Goal: Obtain resource: Obtain resource

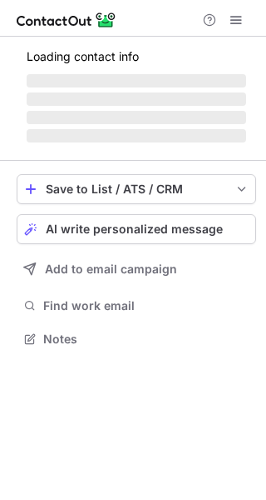
scroll to position [336, 266]
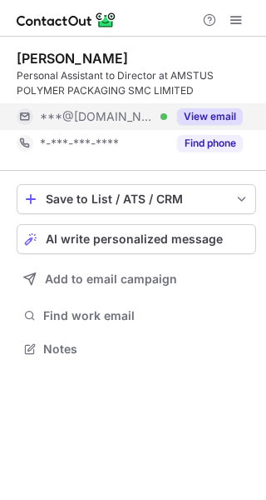
click at [216, 119] on button "View email" at bounding box center [210, 116] width 66 height 17
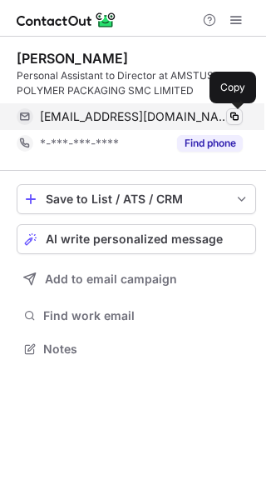
click at [234, 115] on span at bounding box center [234, 116] width 13 height 13
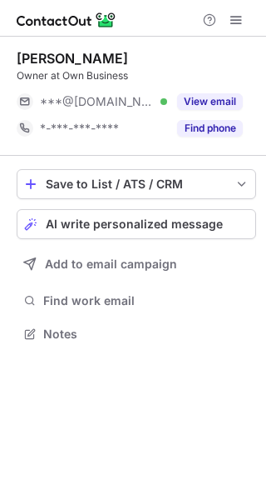
scroll to position [8, 8]
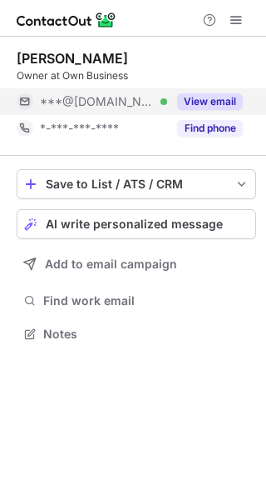
click at [216, 98] on button "View email" at bounding box center [210, 101] width 66 height 17
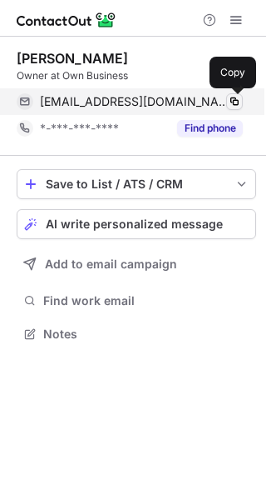
click at [236, 101] on span at bounding box center [234, 101] width 13 height 13
